Goal: Task Accomplishment & Management: Manage account settings

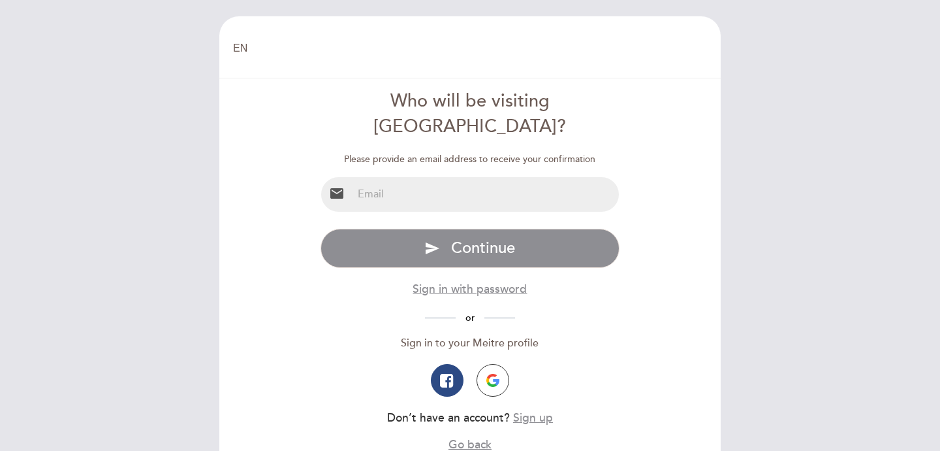
click at [423, 177] on input "email" at bounding box center [486, 194] width 267 height 35
type input "[EMAIL_ADDRESS][DOMAIN_NAME]"
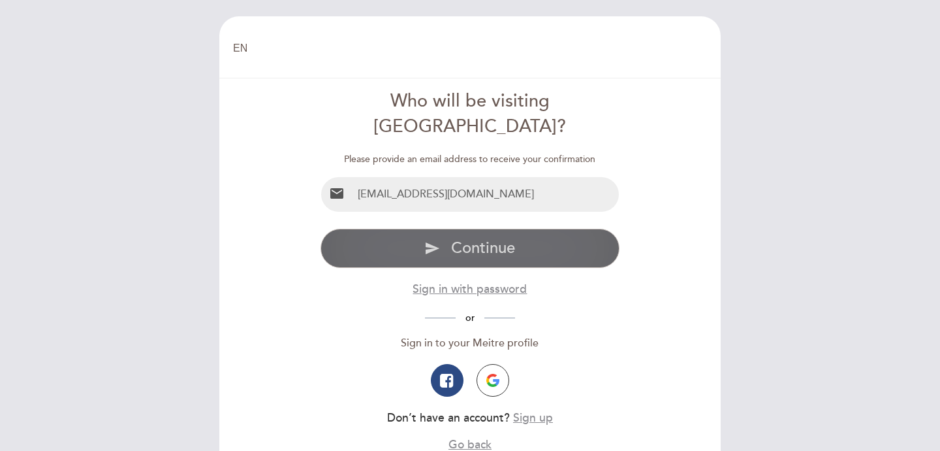
click at [460, 238] on span "Continue" at bounding box center [483, 247] width 64 height 19
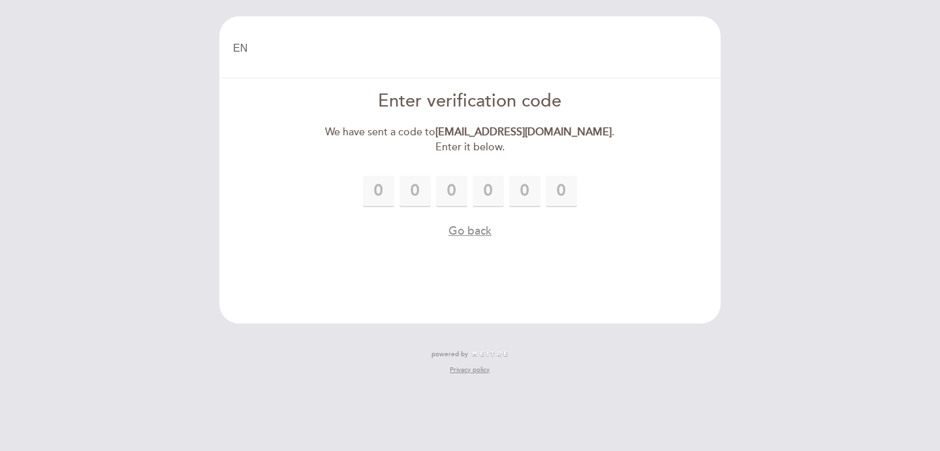
type input "1"
type input "0"
type input "1"
type input "5"
type input "9"
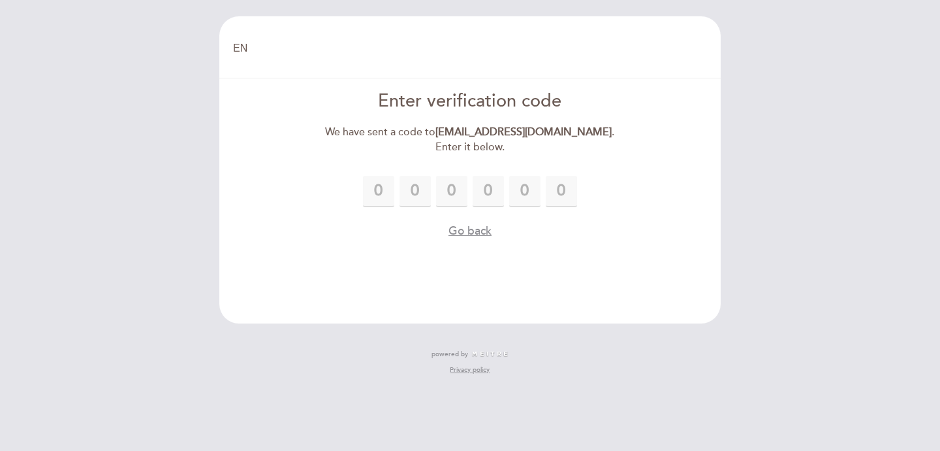
type input "7"
